Goal: Use online tool/utility: Utilize a website feature to perform a specific function

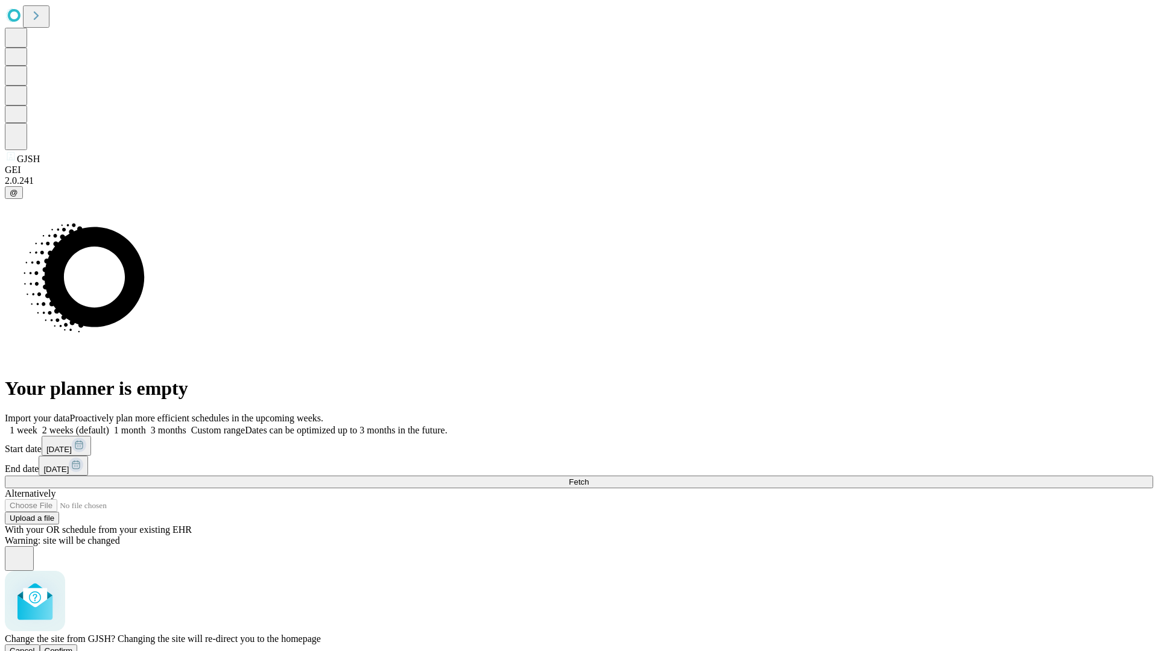
click at [73, 646] on span "Confirm" at bounding box center [59, 650] width 28 height 9
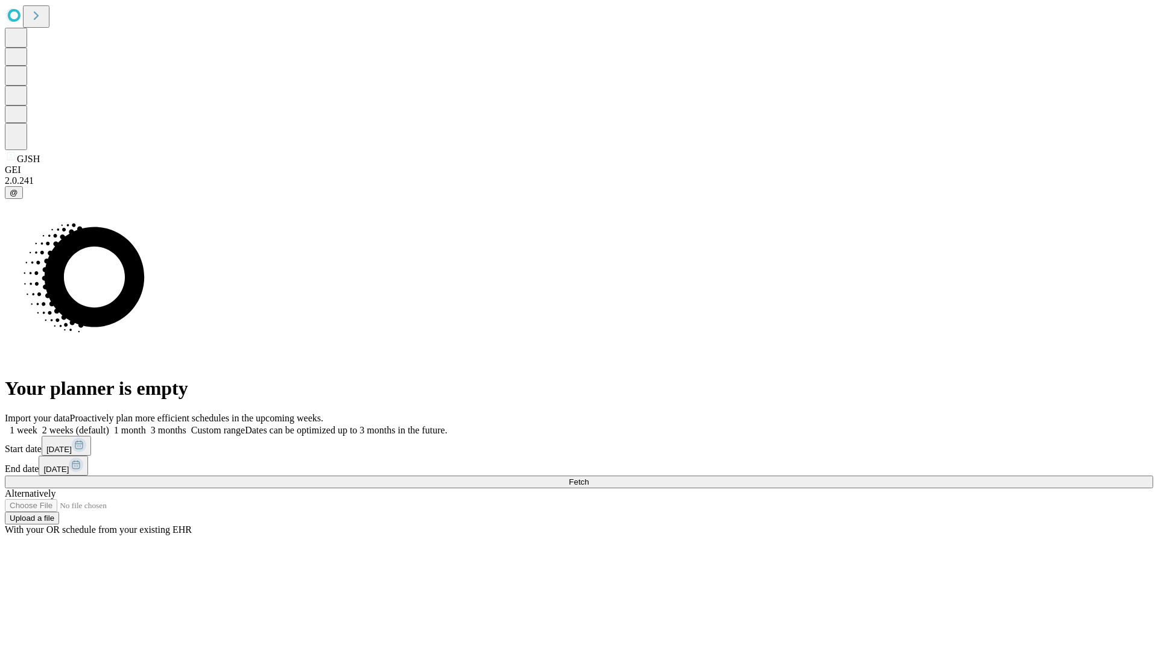
click at [37, 425] on label "1 week" at bounding box center [21, 430] width 33 height 10
click at [589, 478] on span "Fetch" at bounding box center [579, 482] width 20 height 9
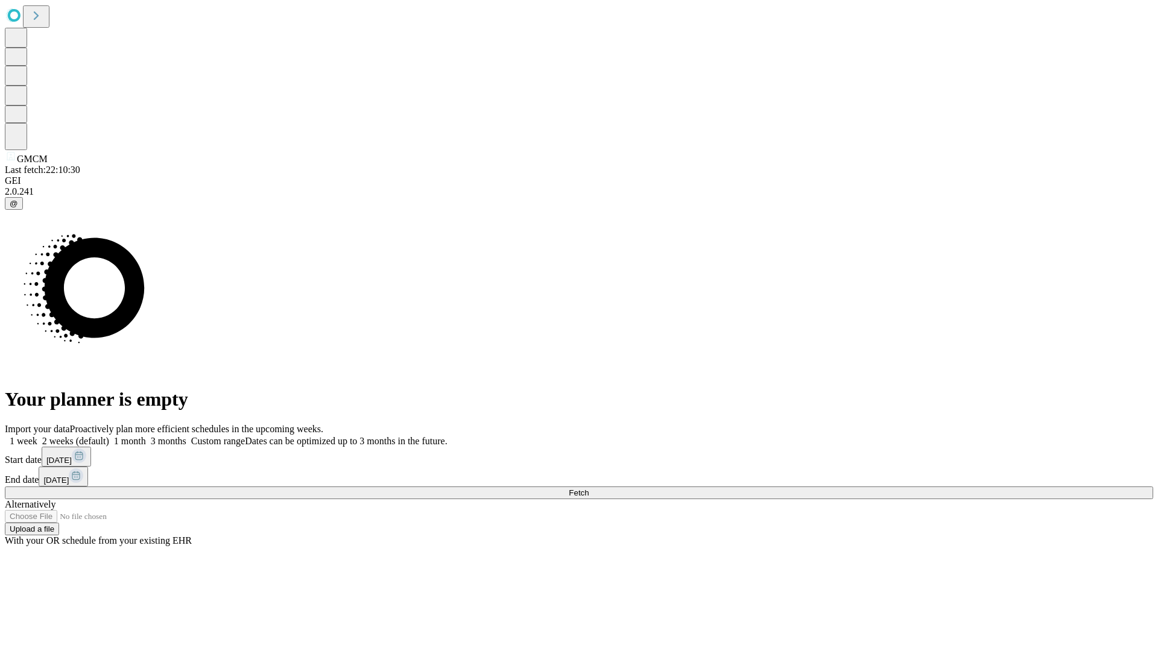
click at [37, 436] on label "1 week" at bounding box center [21, 441] width 33 height 10
click at [589, 488] on span "Fetch" at bounding box center [579, 492] width 20 height 9
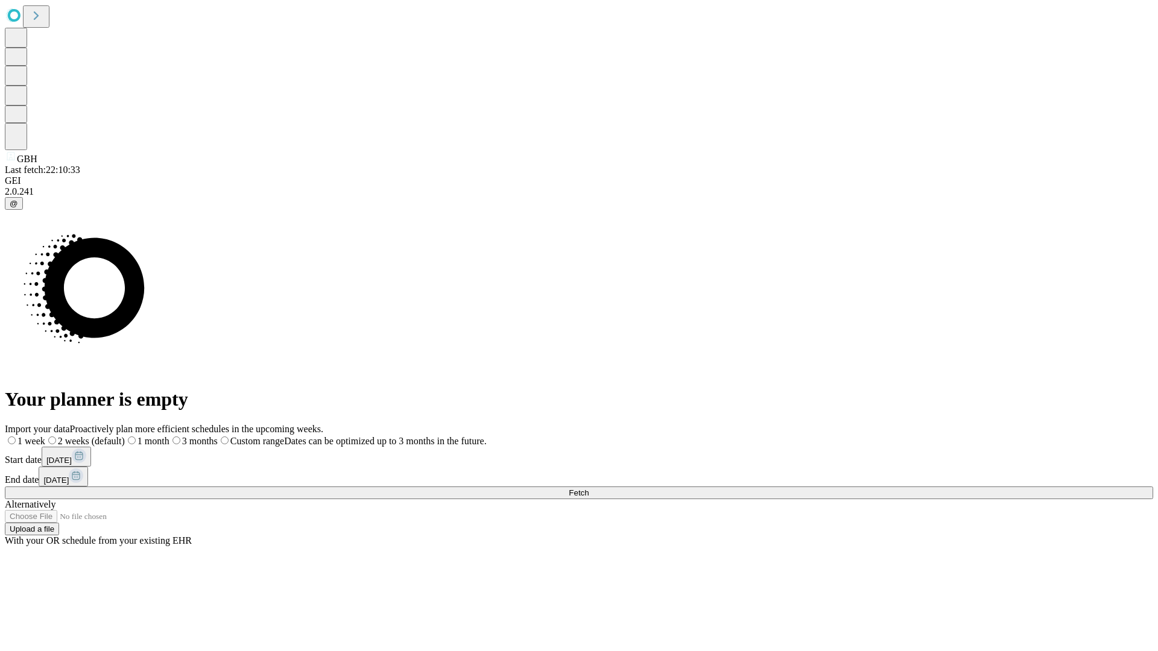
click at [589, 488] on span "Fetch" at bounding box center [579, 492] width 20 height 9
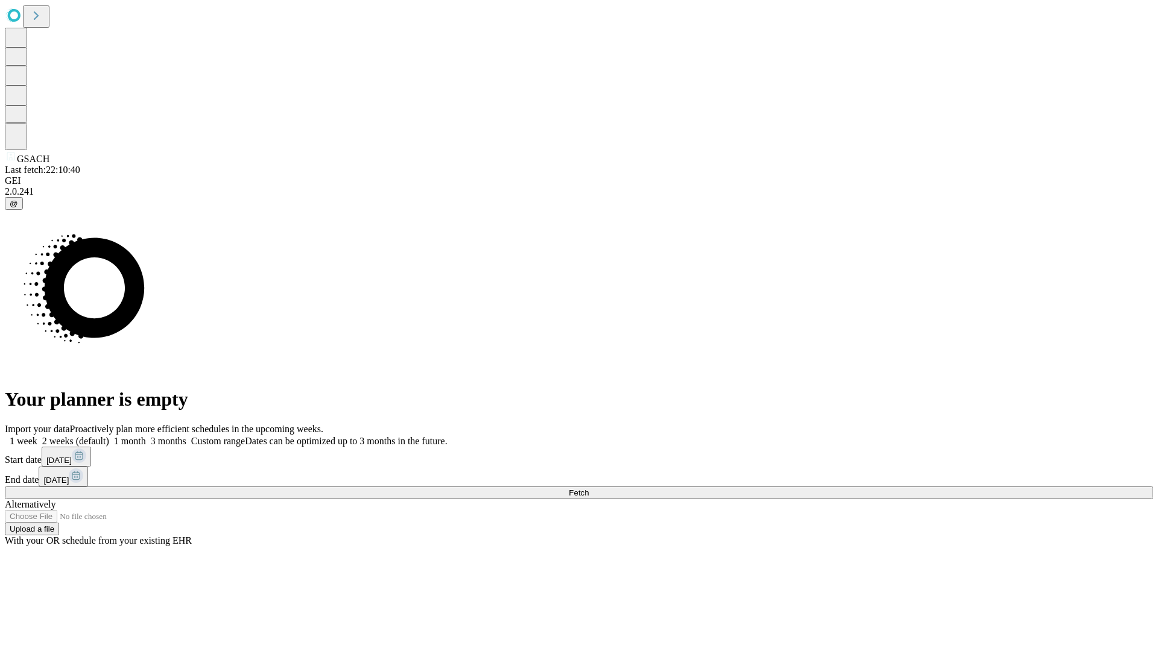
click at [37, 436] on label "1 week" at bounding box center [21, 441] width 33 height 10
click at [589, 488] on span "Fetch" at bounding box center [579, 492] width 20 height 9
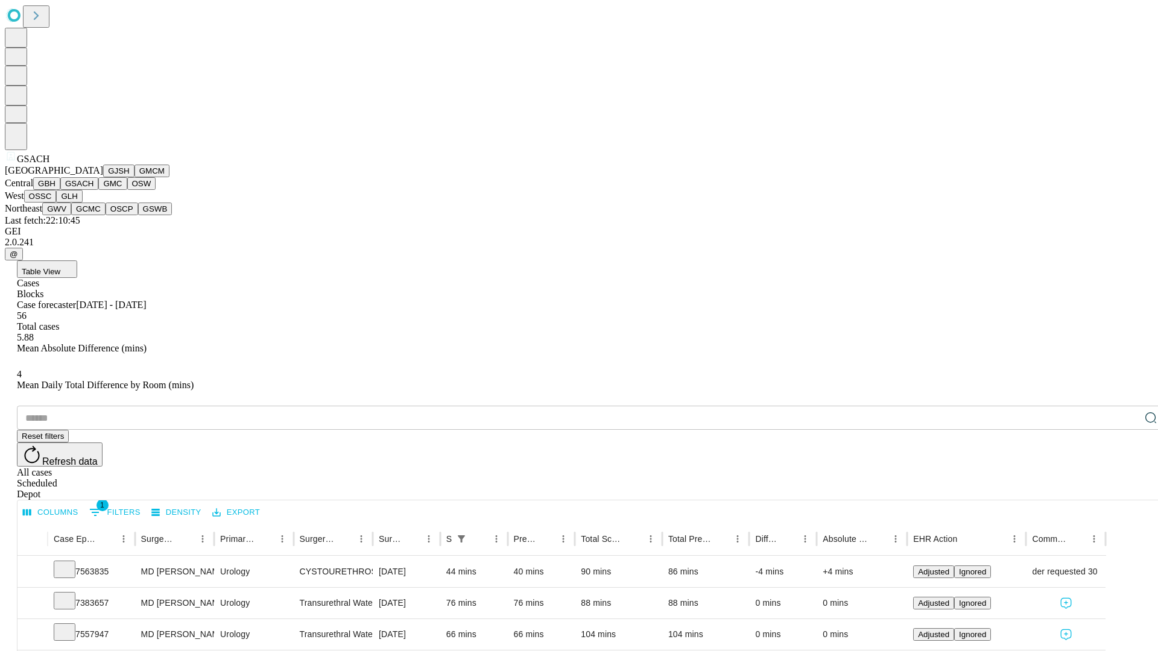
click at [98, 190] on button "GMC" at bounding box center [112, 183] width 28 height 13
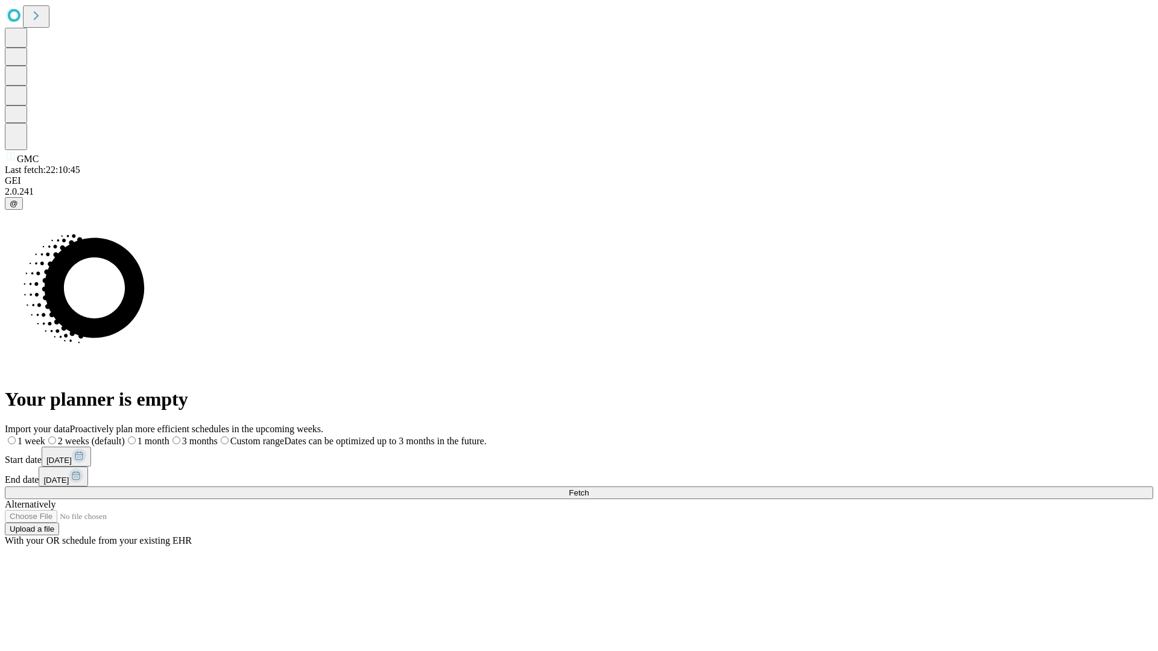
click at [45, 436] on label "1 week" at bounding box center [25, 441] width 40 height 10
click at [589, 488] on span "Fetch" at bounding box center [579, 492] width 20 height 9
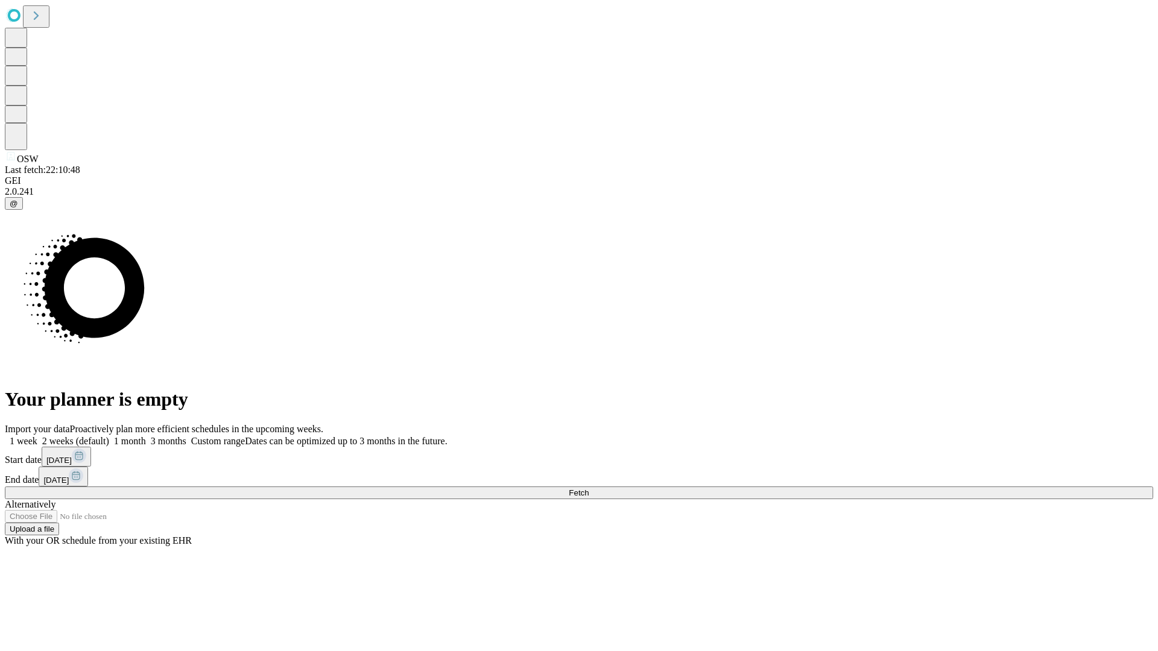
click at [37, 436] on label "1 week" at bounding box center [21, 441] width 33 height 10
click at [589, 488] on span "Fetch" at bounding box center [579, 492] width 20 height 9
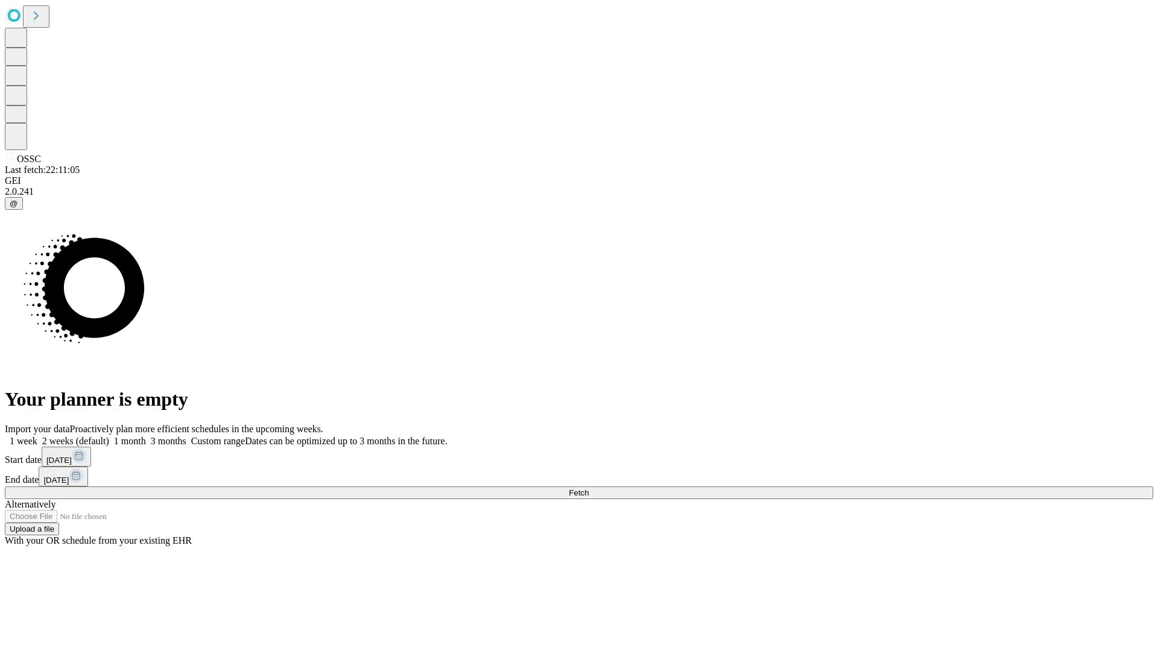
click at [37, 436] on label "1 week" at bounding box center [21, 441] width 33 height 10
click at [589, 488] on span "Fetch" at bounding box center [579, 492] width 20 height 9
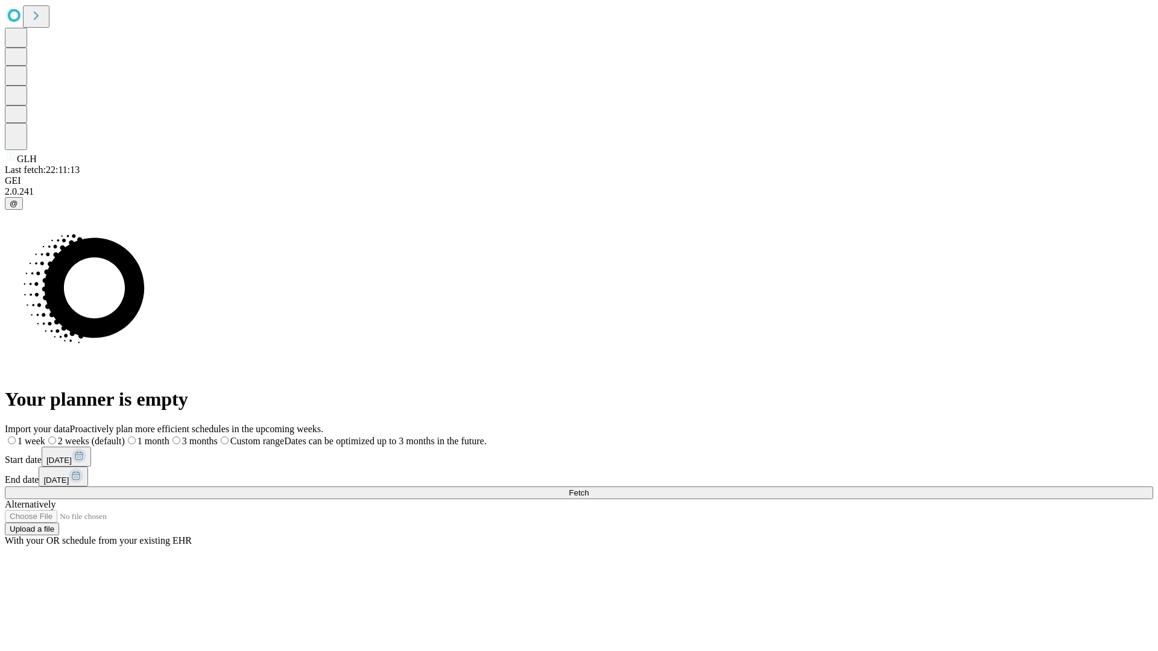
click at [45, 436] on label "1 week" at bounding box center [25, 441] width 40 height 10
click at [589, 488] on span "Fetch" at bounding box center [579, 492] width 20 height 9
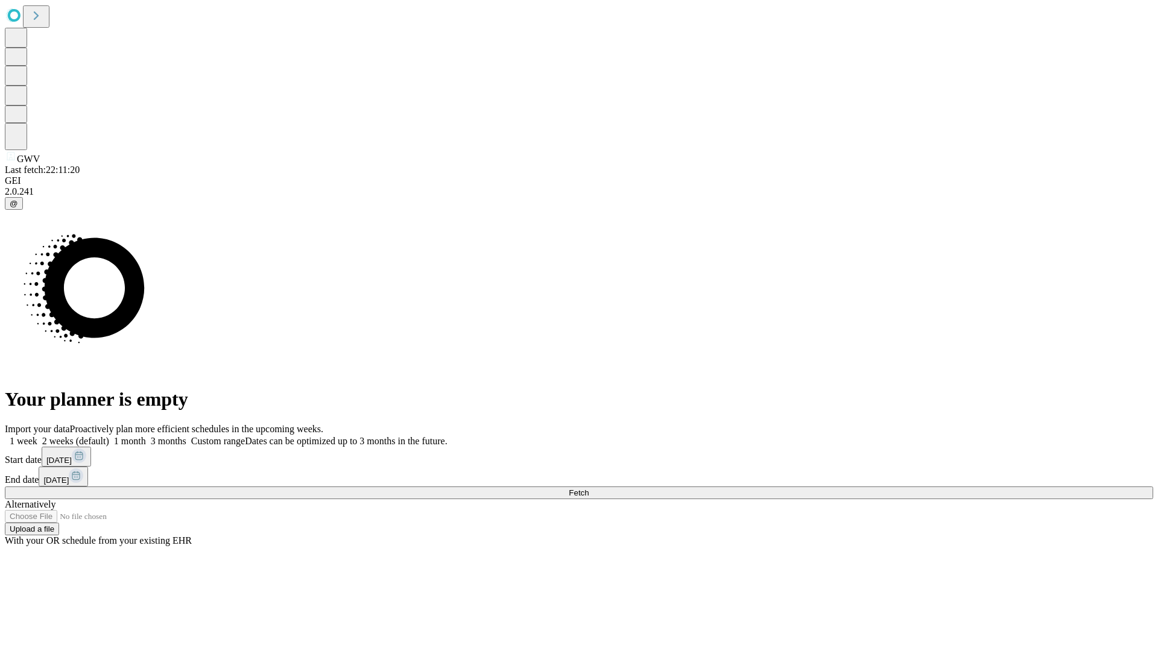
click at [37, 436] on label "1 week" at bounding box center [21, 441] width 33 height 10
click at [589, 488] on span "Fetch" at bounding box center [579, 492] width 20 height 9
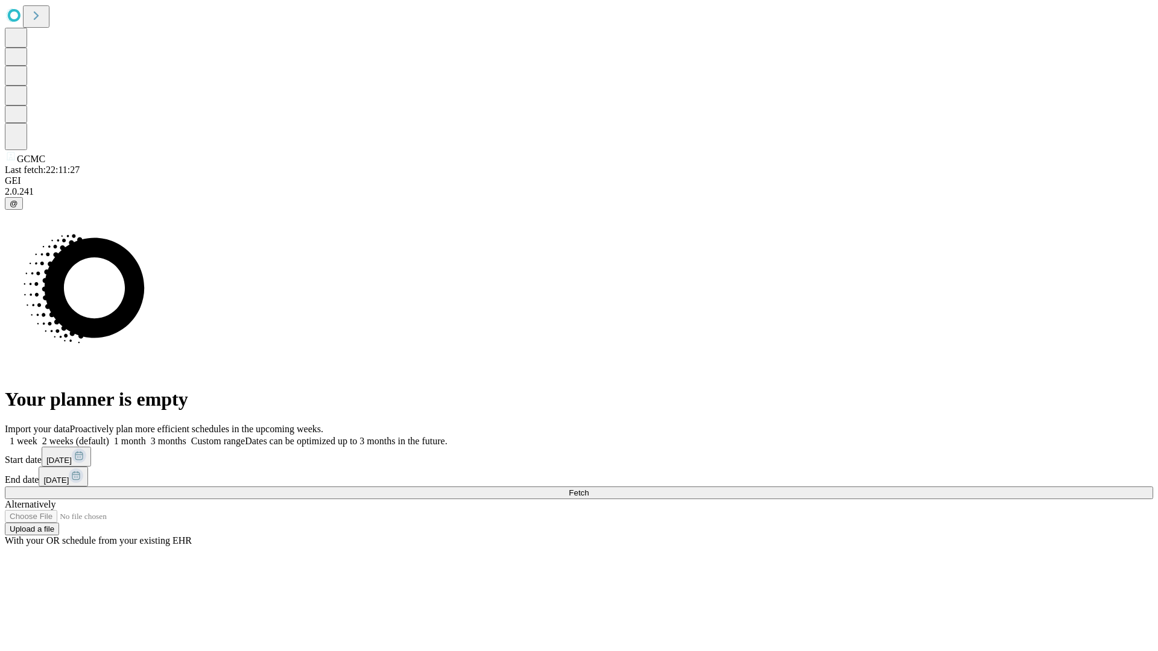
click at [589, 488] on span "Fetch" at bounding box center [579, 492] width 20 height 9
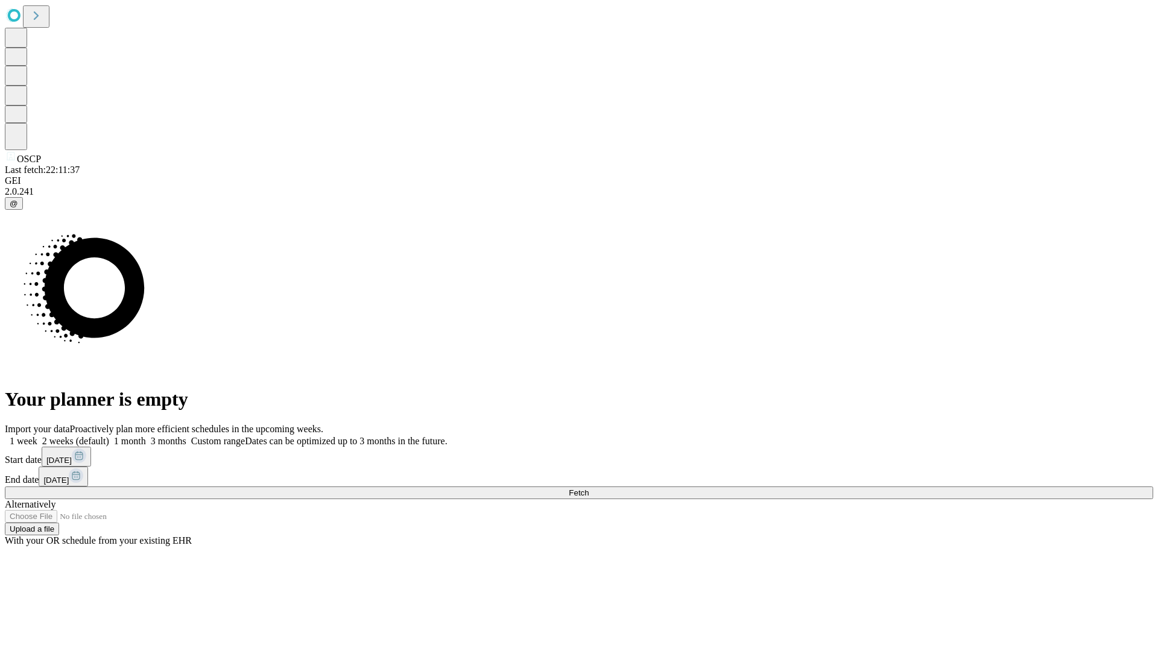
click at [37, 436] on label "1 week" at bounding box center [21, 441] width 33 height 10
click at [589, 488] on span "Fetch" at bounding box center [579, 492] width 20 height 9
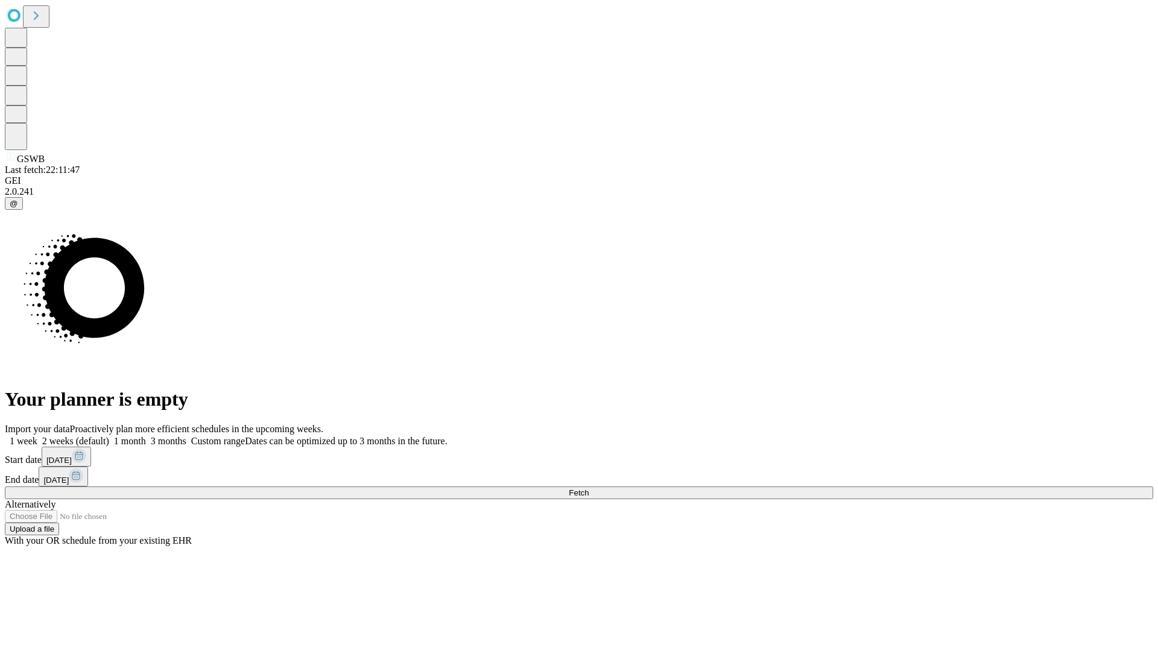
click at [37, 436] on label "1 week" at bounding box center [21, 441] width 33 height 10
click at [589, 488] on span "Fetch" at bounding box center [579, 492] width 20 height 9
